Goal: Information Seeking & Learning: Learn about a topic

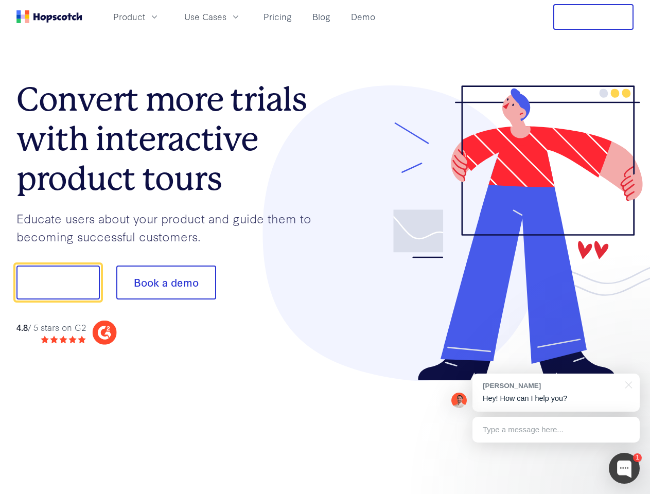
click at [325, 247] on div at bounding box center [479, 233] width 309 height 296
click at [145, 16] on span "Product" at bounding box center [129, 16] width 32 height 13
click at [226, 16] on span "Use Cases" at bounding box center [205, 16] width 42 height 13
click at [593, 17] on button "Free Trial" at bounding box center [593, 17] width 80 height 26
click at [58, 283] on button "Show me!" at bounding box center [57, 283] width 83 height 34
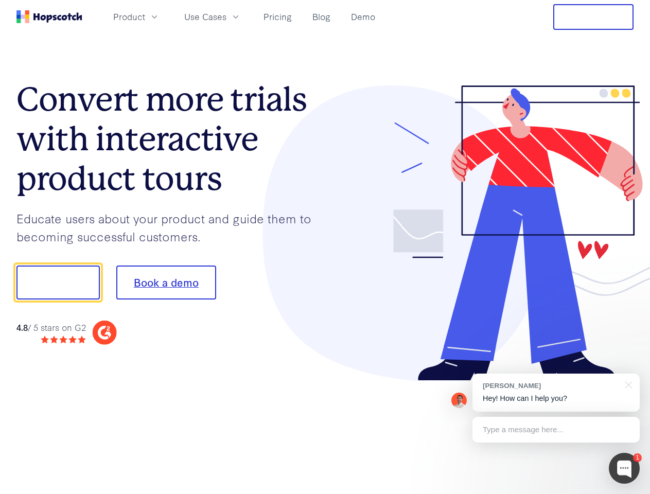
click at [166, 283] on button "Book a demo" at bounding box center [166, 283] width 100 height 34
click at [624, 468] on div at bounding box center [624, 468] width 31 height 31
click at [556, 393] on div "[PERSON_NAME] Hey! How can I help you?" at bounding box center [555, 393] width 167 height 38
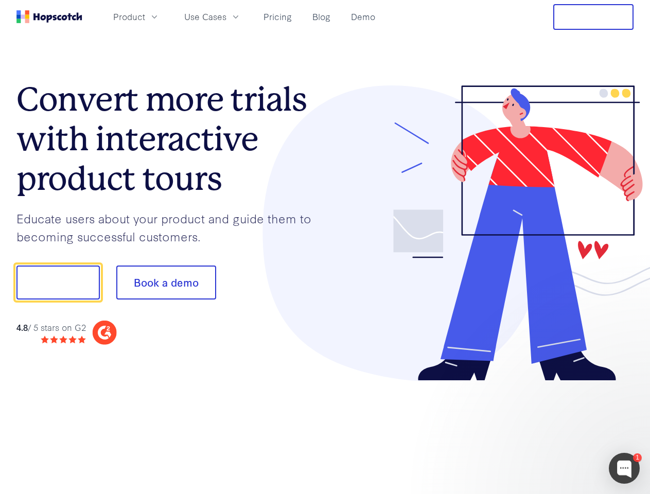
click at [627, 384] on div at bounding box center [543, 350] width 193 height 205
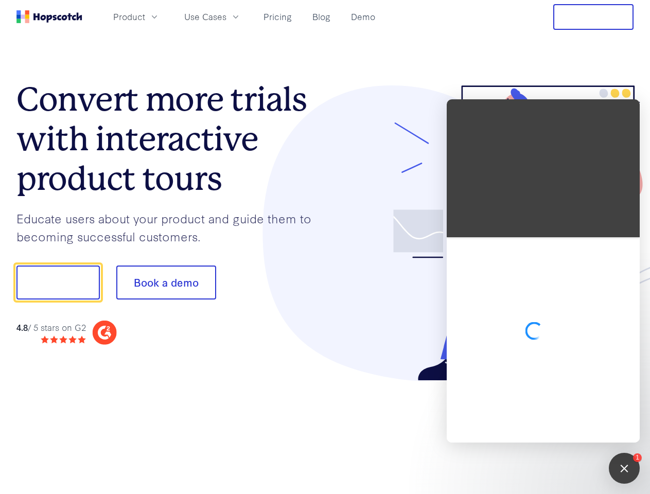
click at [556, 430] on div at bounding box center [543, 339] width 193 height 205
